Goal: Transaction & Acquisition: Purchase product/service

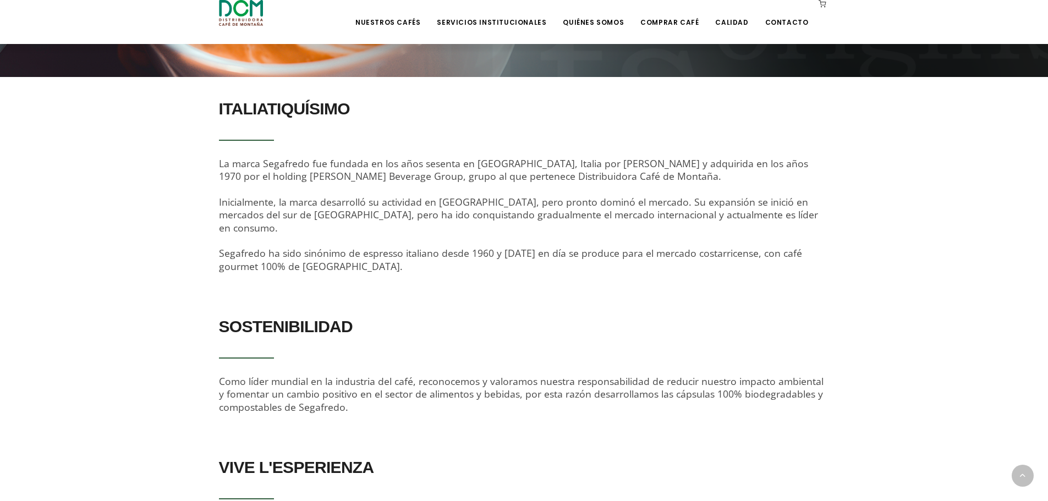
scroll to position [304, 0]
click at [665, 23] on link "Comprar Café" at bounding box center [670, 14] width 72 height 26
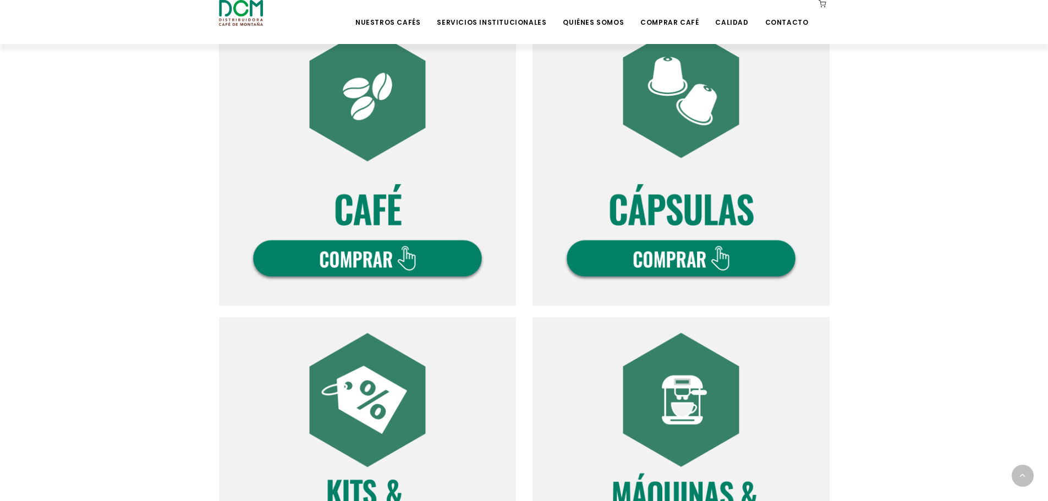
scroll to position [385, 0]
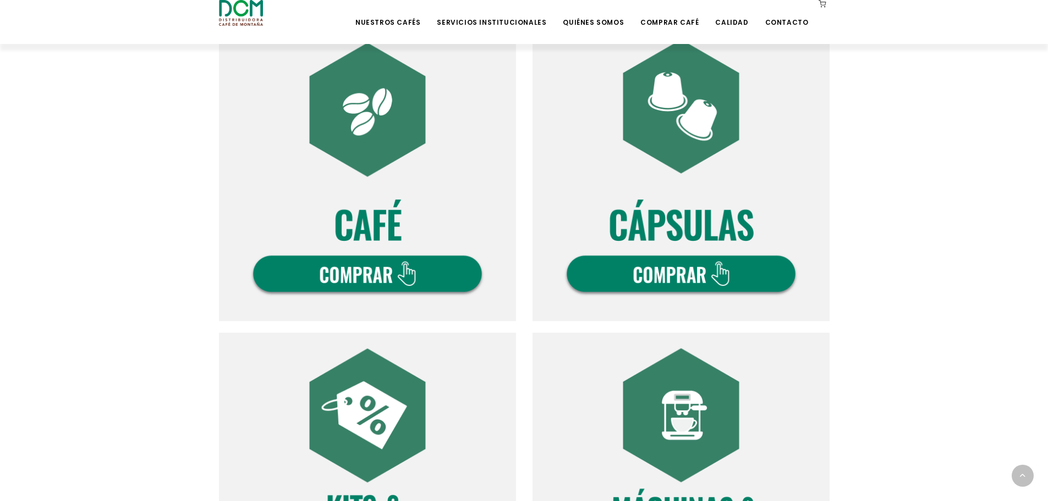
click at [399, 272] on img at bounding box center [367, 172] width 297 height 297
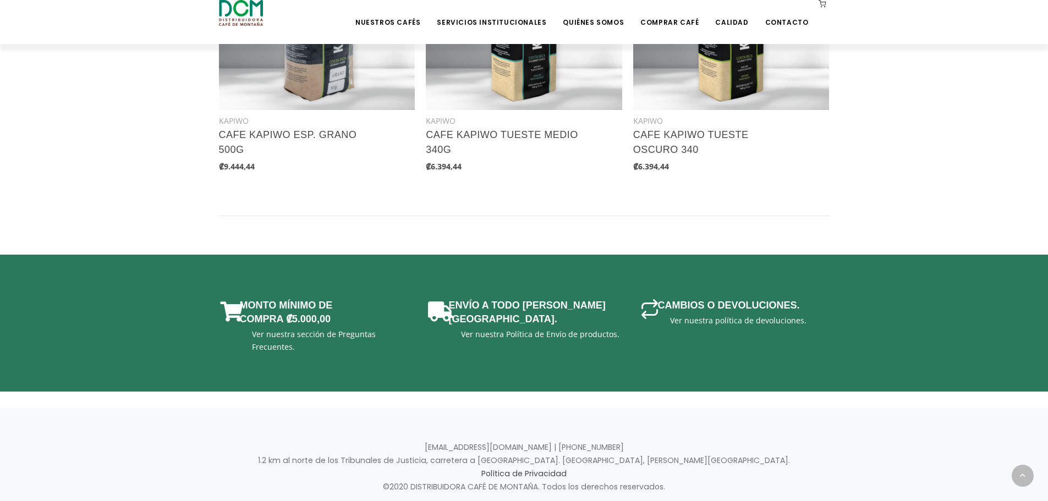
scroll to position [1595, 0]
